Goal: Contribute content: Add original content to the website for others to see

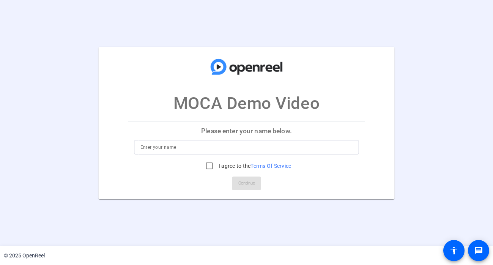
click at [202, 144] on input at bounding box center [246, 147] width 212 height 9
type input "[PERSON_NAME]"
click at [208, 168] on input "I agree to the Terms Of Service" at bounding box center [209, 165] width 15 height 15
checkbox input "true"
click at [246, 183] on span "Continue" at bounding box center [246, 182] width 17 height 11
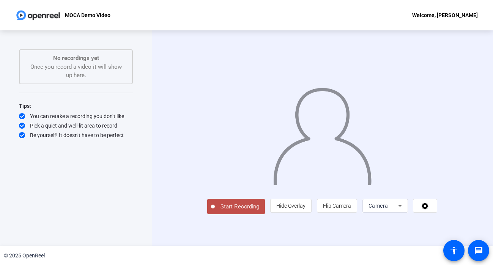
click at [404, 210] on icon at bounding box center [399, 205] width 9 height 9
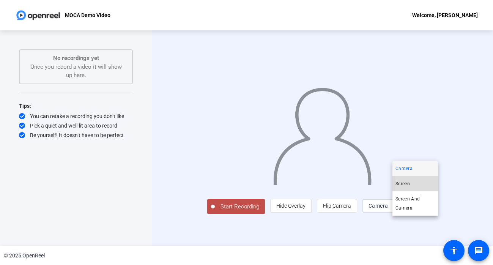
click at [409, 187] on span "Screen" at bounding box center [402, 183] width 14 height 9
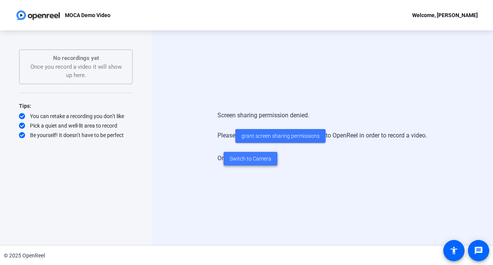
click at [265, 159] on span "Switch to Camera" at bounding box center [250, 159] width 42 height 8
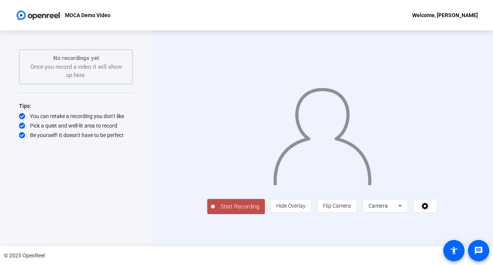
click at [388, 209] on span "Camera" at bounding box center [378, 206] width 20 height 6
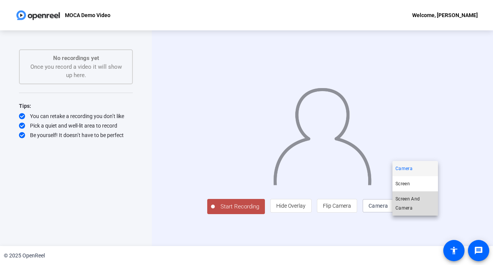
click at [417, 203] on span "Screen And Camera" at bounding box center [414, 203] width 39 height 18
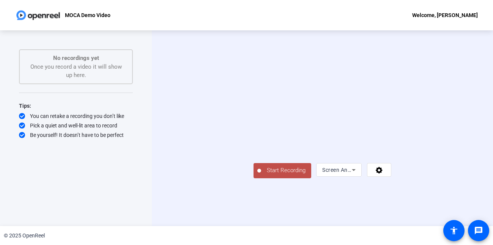
scroll to position [2, 0]
click at [261, 175] on span "Start Recording" at bounding box center [286, 170] width 50 height 9
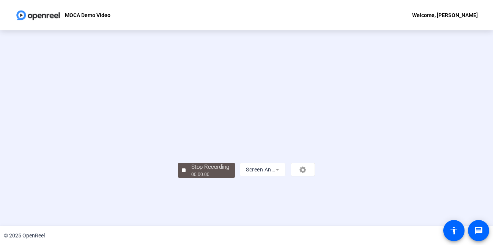
scroll to position [38, 0]
click at [191, 171] on div "Stop Recording" at bounding box center [210, 167] width 38 height 9
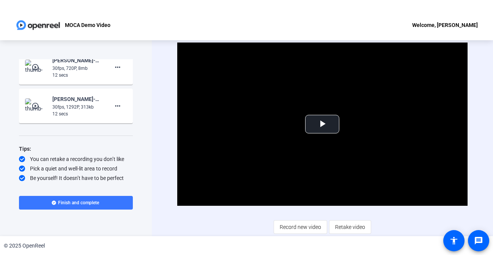
scroll to position [0, 0]
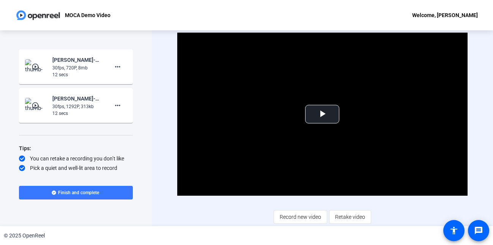
click at [38, 68] on mat-icon "play_circle_outline" at bounding box center [35, 67] width 9 height 8
click at [322, 114] on span "Video Player" at bounding box center [322, 114] width 0 height 0
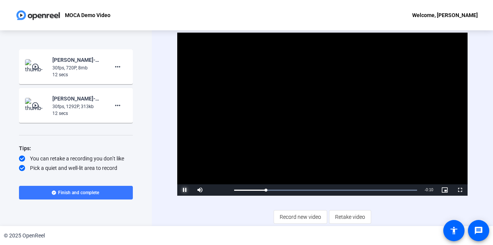
click at [184, 190] on span "Video Player" at bounding box center [184, 190] width 15 height 0
click at [120, 68] on mat-icon "more_horiz" at bounding box center [117, 66] width 9 height 9
click at [149, 142] on div at bounding box center [246, 122] width 493 height 245
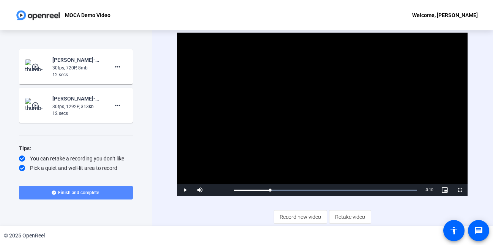
click at [79, 190] on span "Finish and complete" at bounding box center [78, 193] width 41 height 6
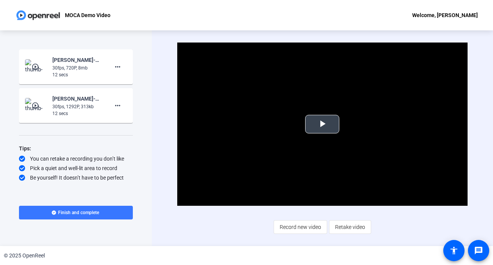
click at [291, 147] on video "Video Player" at bounding box center [322, 123] width 290 height 163
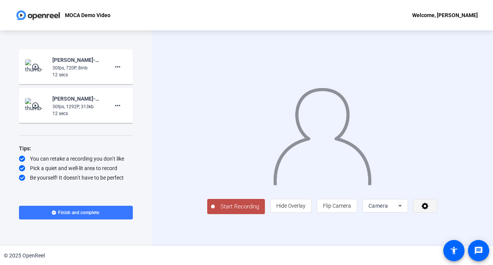
click at [436, 215] on span at bounding box center [425, 205] width 24 height 18
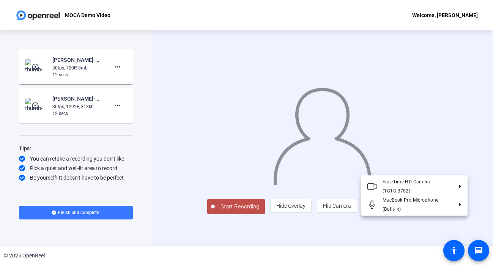
click at [459, 220] on div at bounding box center [246, 132] width 493 height 265
